Goal: Information Seeking & Learning: Learn about a topic

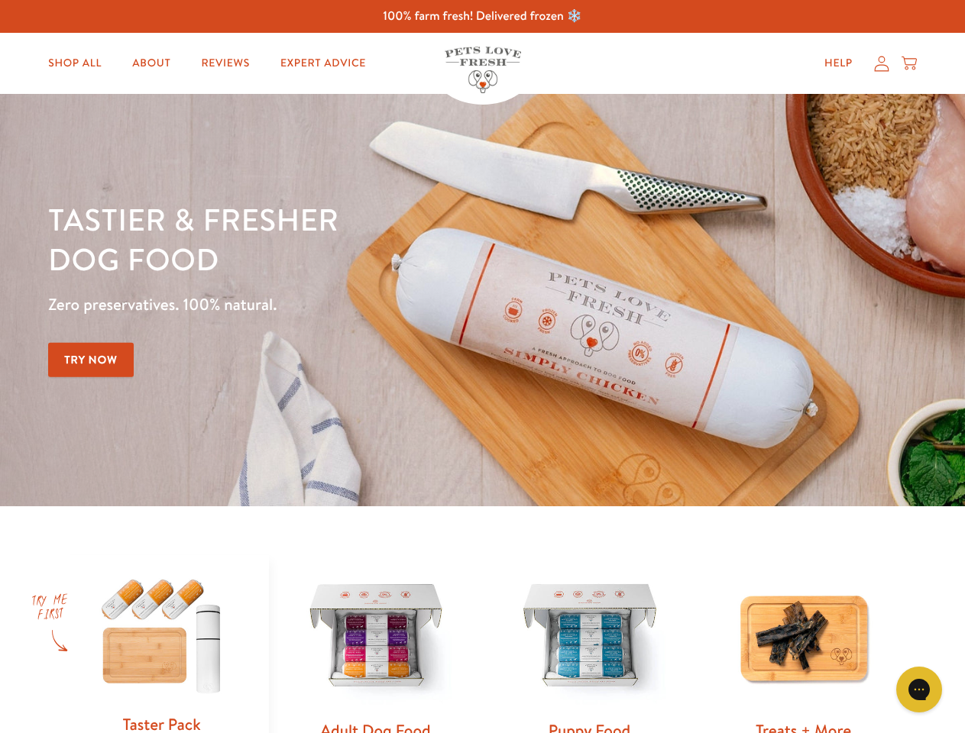
click at [482, 367] on div "Tastier & fresher dog food Zero preservatives. 100% natural. Try Now" at bounding box center [337, 300] width 579 height 202
click at [919, 690] on icon "Gorgias live chat" at bounding box center [918, 689] width 15 height 15
